Goal: Find specific page/section: Find specific page/section

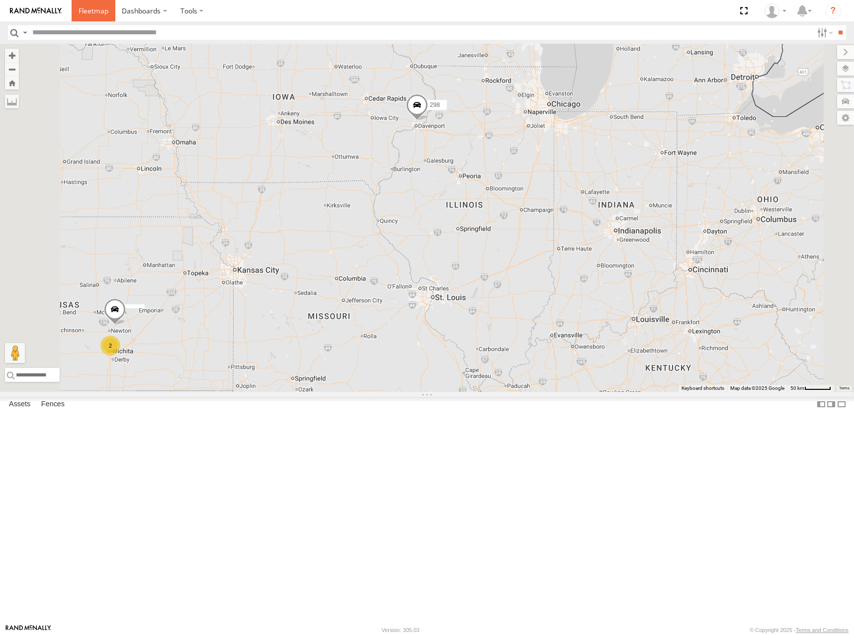
click at [87, 5] on link at bounding box center [94, 10] width 44 height 21
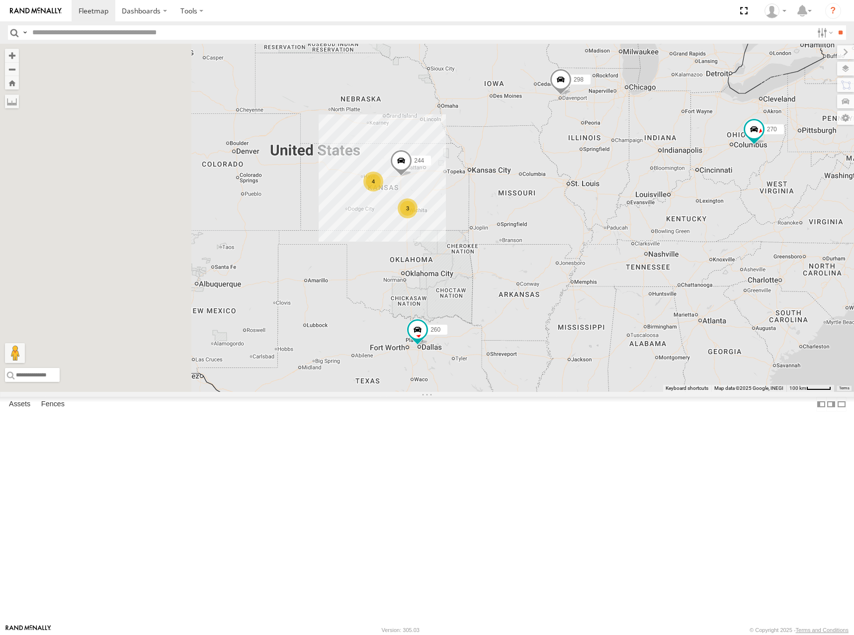
drag, startPoint x: 468, startPoint y: 299, endPoint x: 634, endPoint y: 302, distance: 166.1
click at [634, 302] on div "298 270 260 244 4 3" at bounding box center [427, 218] width 854 height 348
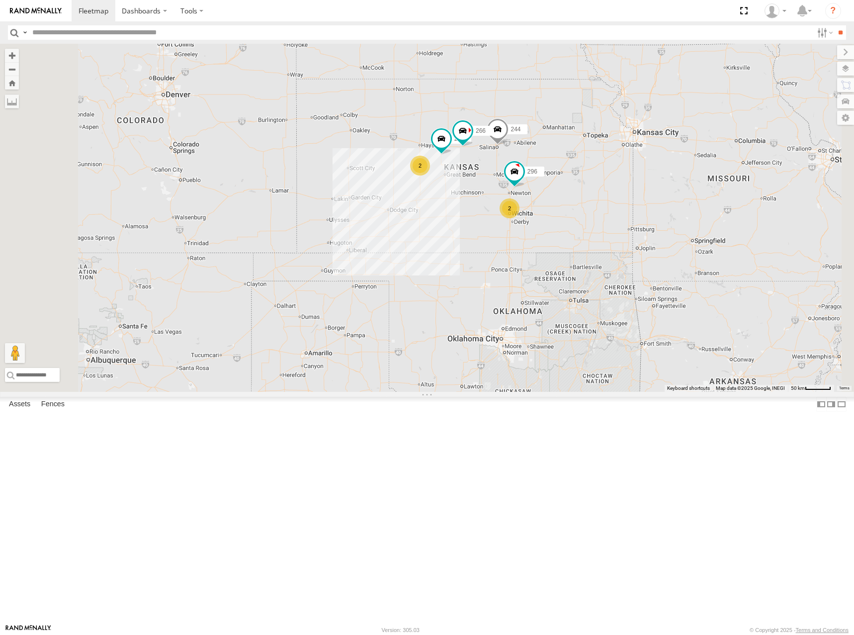
drag, startPoint x: 715, startPoint y: 248, endPoint x: 682, endPoint y: 237, distance: 34.7
click at [682, 237] on div "298 270 260 244 246 296 266 2 2" at bounding box center [427, 218] width 854 height 348
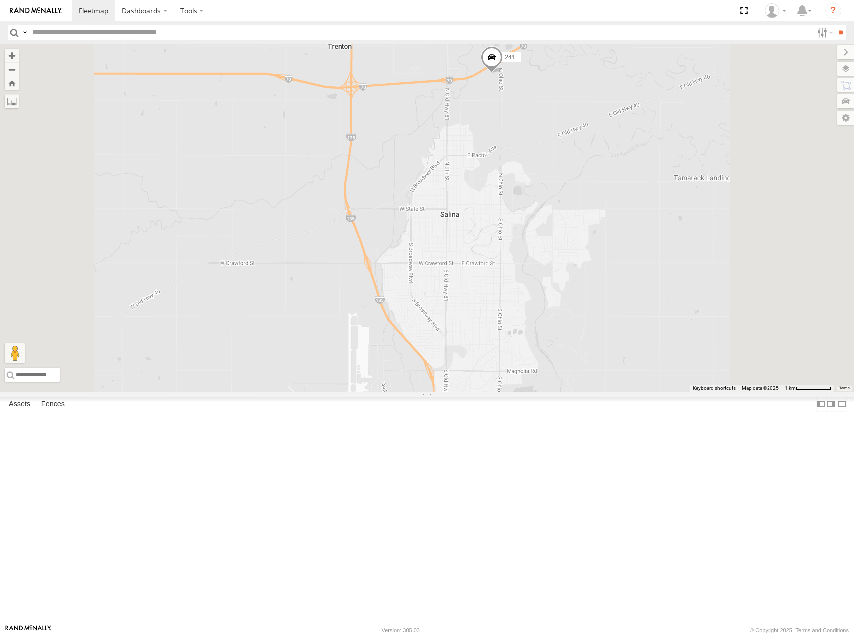
drag, startPoint x: 530, startPoint y: 196, endPoint x: 533, endPoint y: 190, distance: 6.9
click at [533, 190] on div "244" at bounding box center [427, 218] width 854 height 348
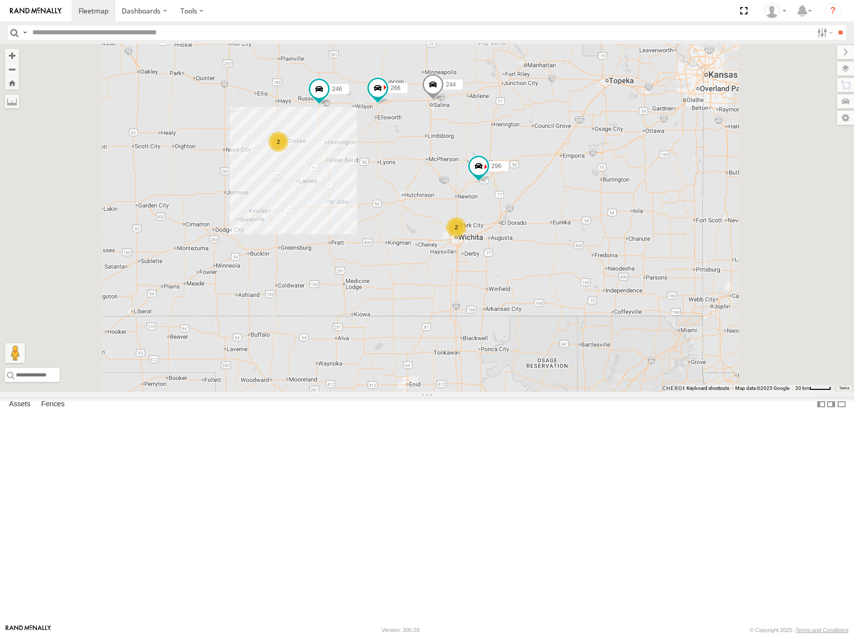
drag, startPoint x: 485, startPoint y: 160, endPoint x: 495, endPoint y: 162, distance: 10.1
click at [495, 162] on div "244 246 2 296 2 266" at bounding box center [427, 218] width 854 height 348
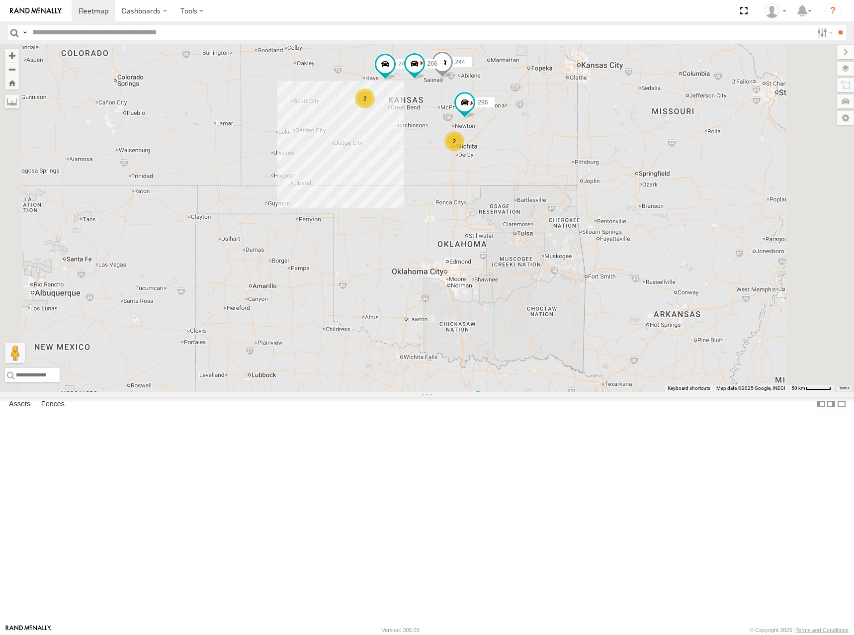
drag, startPoint x: 501, startPoint y: 150, endPoint x: 534, endPoint y: 153, distance: 32.9
click at [534, 153] on div "244 246 296 266 2 2 260" at bounding box center [427, 218] width 854 height 348
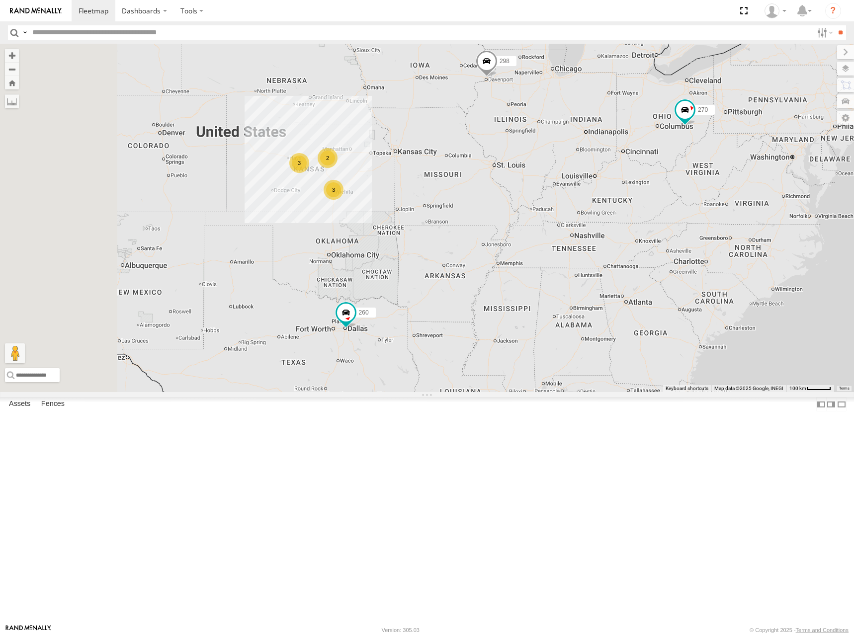
drag, startPoint x: 488, startPoint y: 194, endPoint x: 549, endPoint y: 176, distance: 63.1
click at [549, 176] on div "2 3 298 270 3 260" at bounding box center [427, 218] width 854 height 348
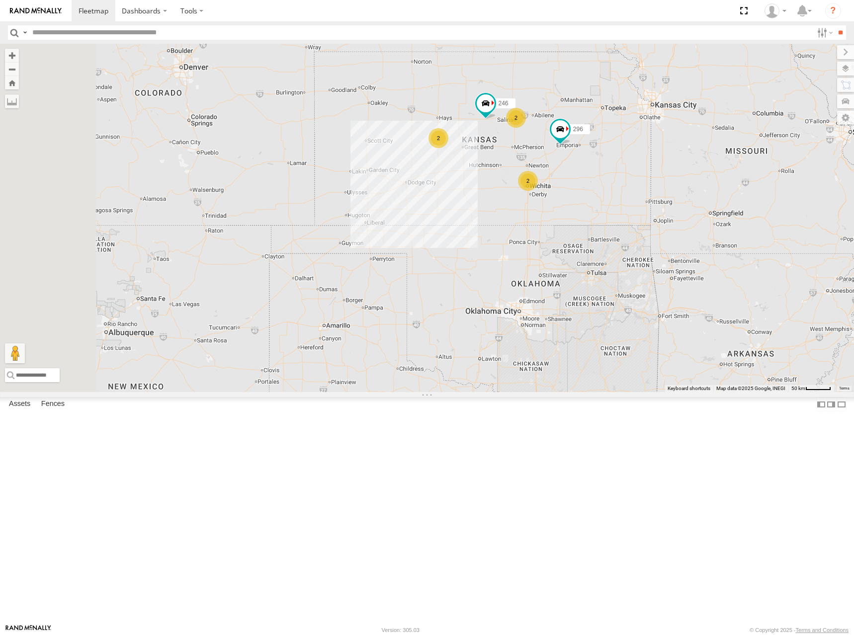
drag, startPoint x: 433, startPoint y: 196, endPoint x: 664, endPoint y: 140, distance: 237.5
click at [664, 140] on div "246 298 296 260 2 2 2" at bounding box center [427, 218] width 854 height 348
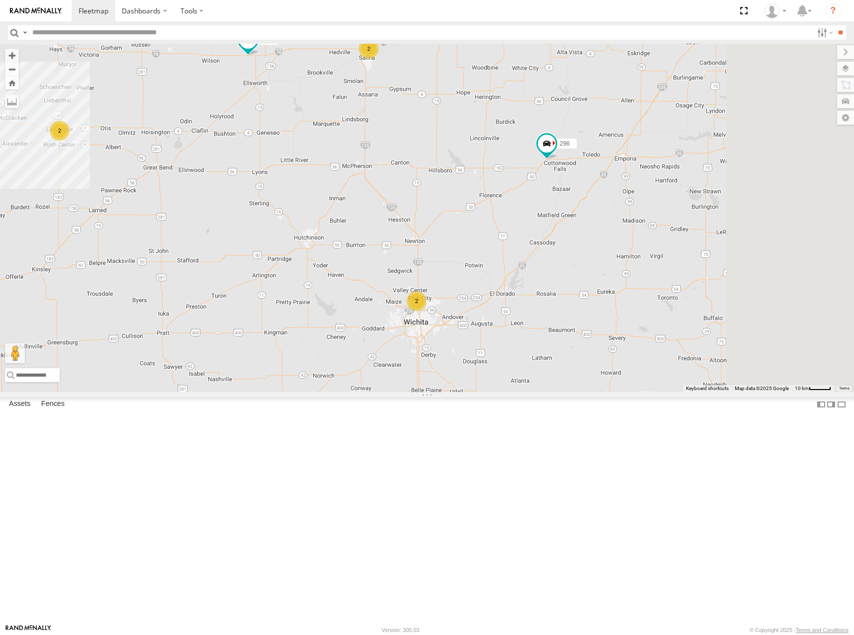
drag, startPoint x: 706, startPoint y: 207, endPoint x: 564, endPoint y: 187, distance: 143.5
click at [564, 187] on div "246 298 296 260 2 2 2" at bounding box center [427, 218] width 854 height 348
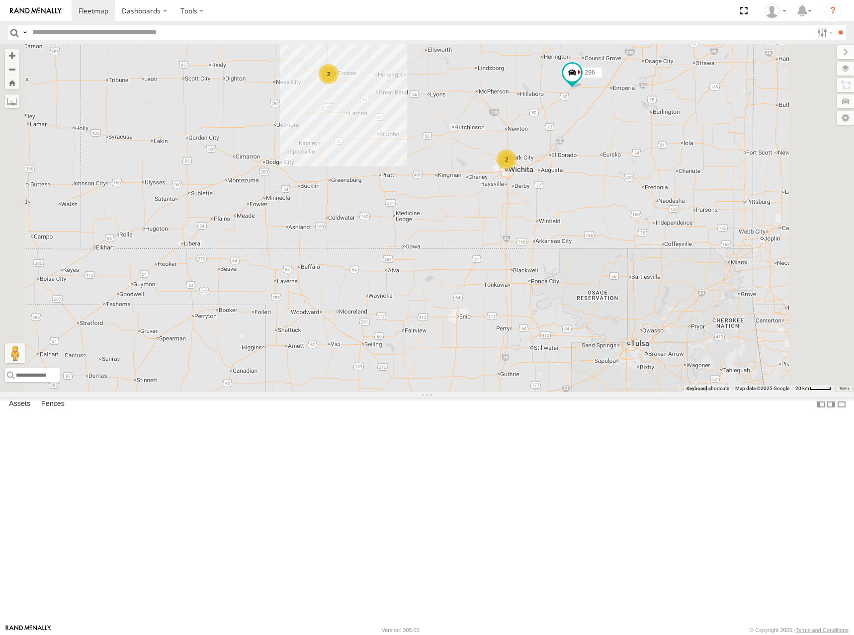
drag, startPoint x: 649, startPoint y: 233, endPoint x: 635, endPoint y: 179, distance: 55.5
click at [635, 179] on div "246 298 296 260 2 2 2" at bounding box center [427, 218] width 854 height 348
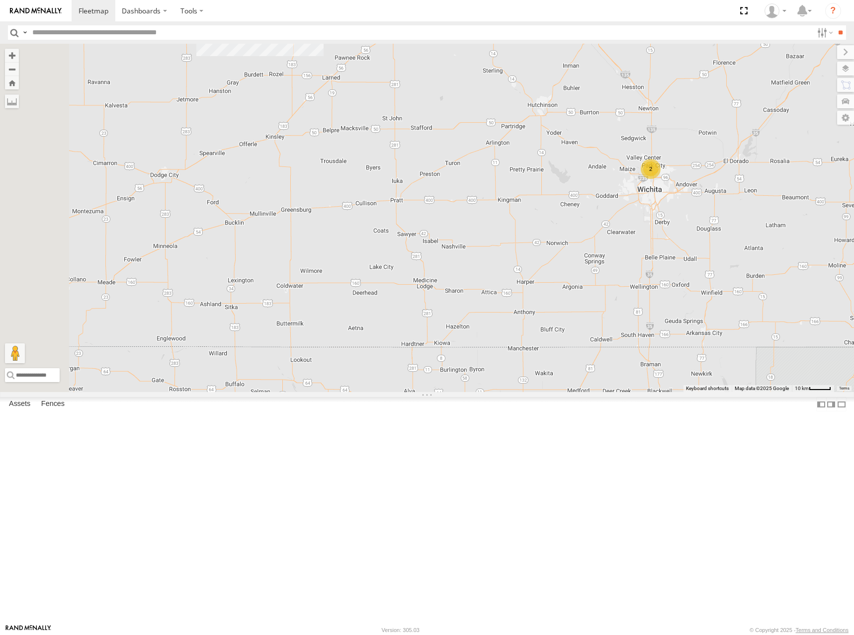
drag, startPoint x: 363, startPoint y: 250, endPoint x: 658, endPoint y: 235, distance: 295.6
click at [655, 238] on div "246 298 296 260 2 2" at bounding box center [427, 218] width 854 height 348
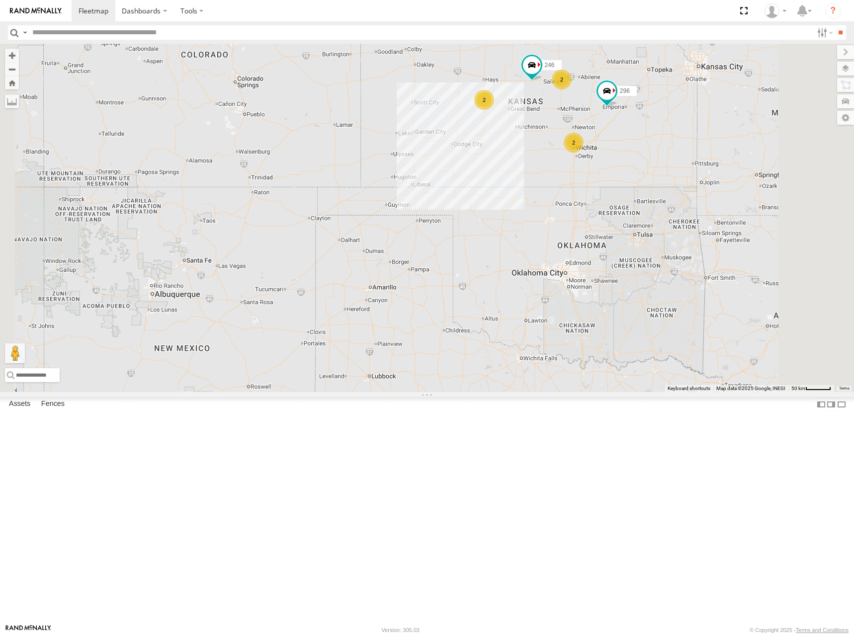
drag, startPoint x: 545, startPoint y: 225, endPoint x: 523, endPoint y: 260, distance: 41.5
click at [523, 260] on div "246 298 296 260 2 2 2" at bounding box center [427, 218] width 854 height 348
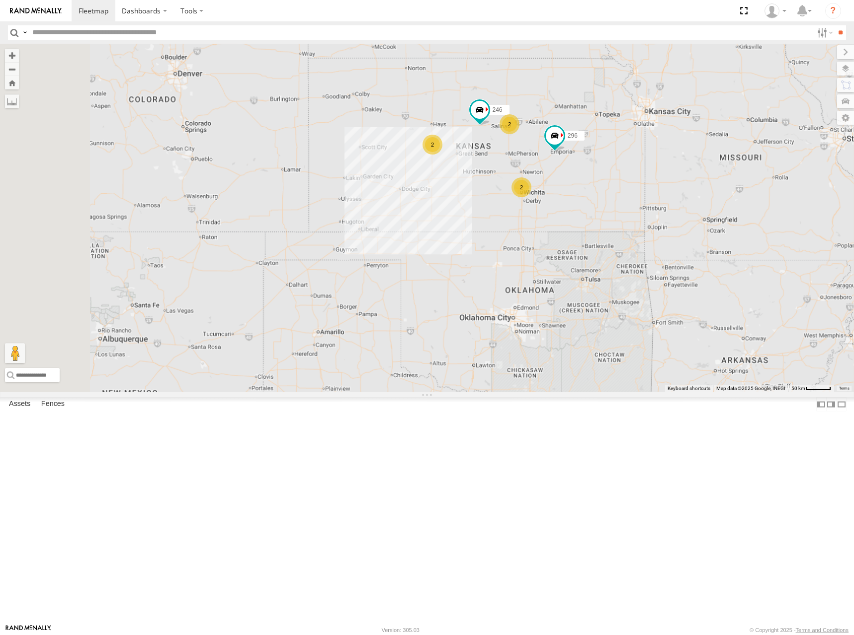
drag, startPoint x: 703, startPoint y: 187, endPoint x: 691, endPoint y: 187, distance: 12.4
click at [691, 187] on div "246 298 296 260 2 2 2" at bounding box center [427, 218] width 854 height 348
